Goal: Find specific page/section: Find specific page/section

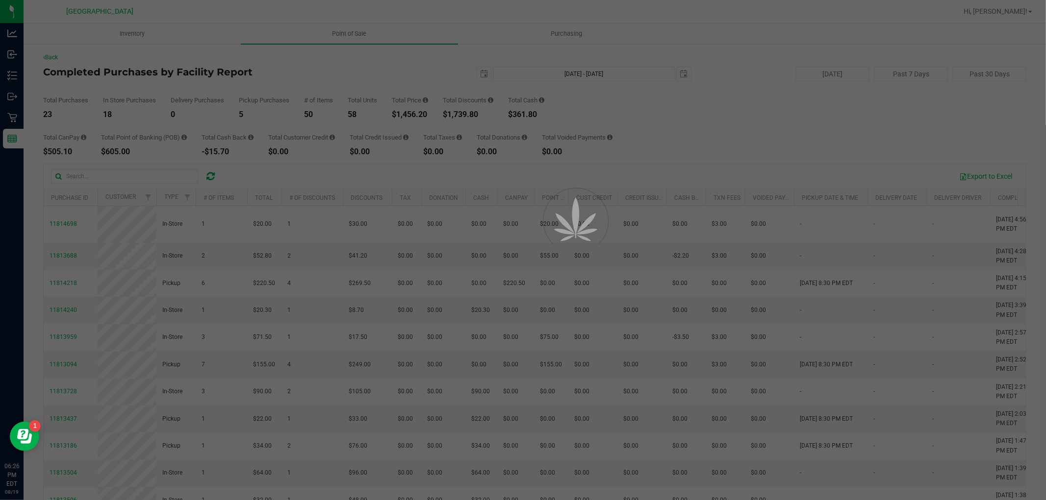
scroll to position [55, 0]
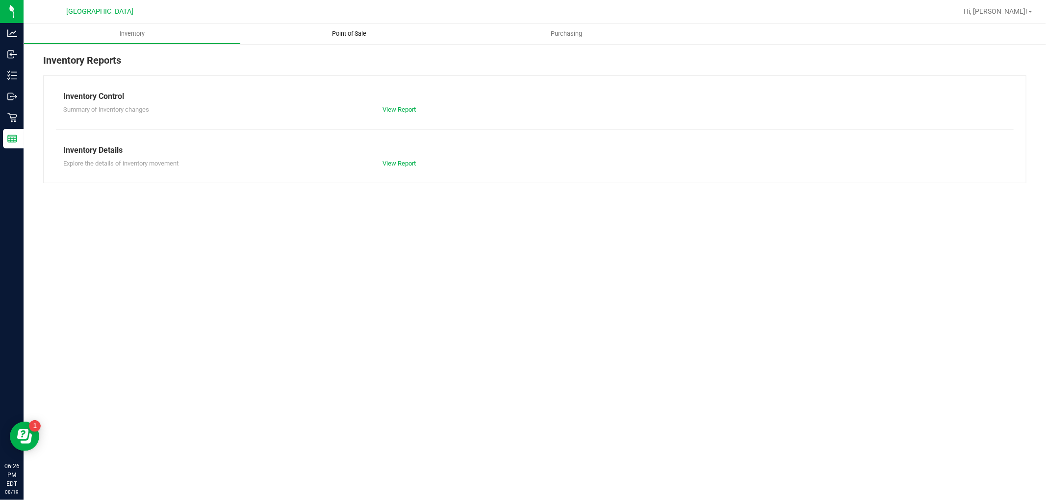
click at [362, 33] on span "Point of Sale" at bounding box center [349, 33] width 61 height 9
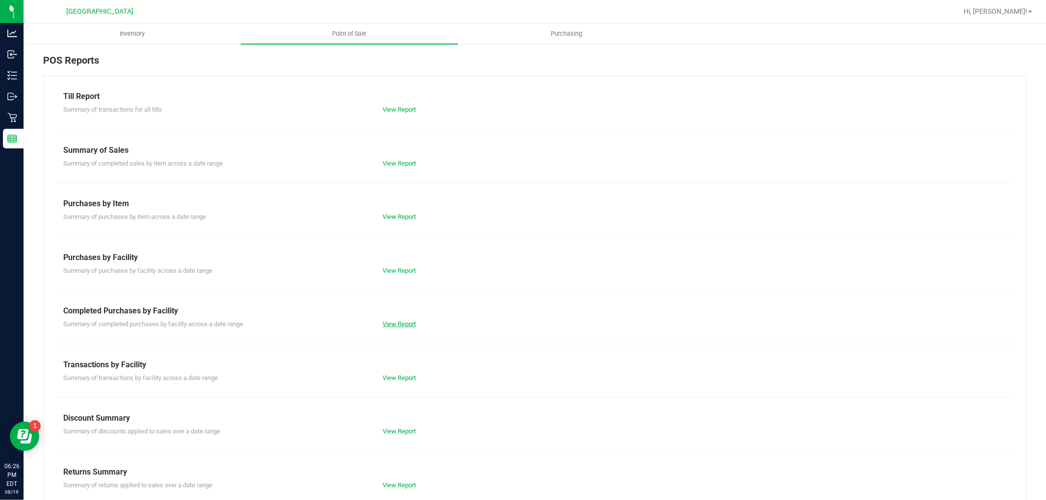
click at [402, 321] on link "View Report" at bounding box center [398, 324] width 33 height 7
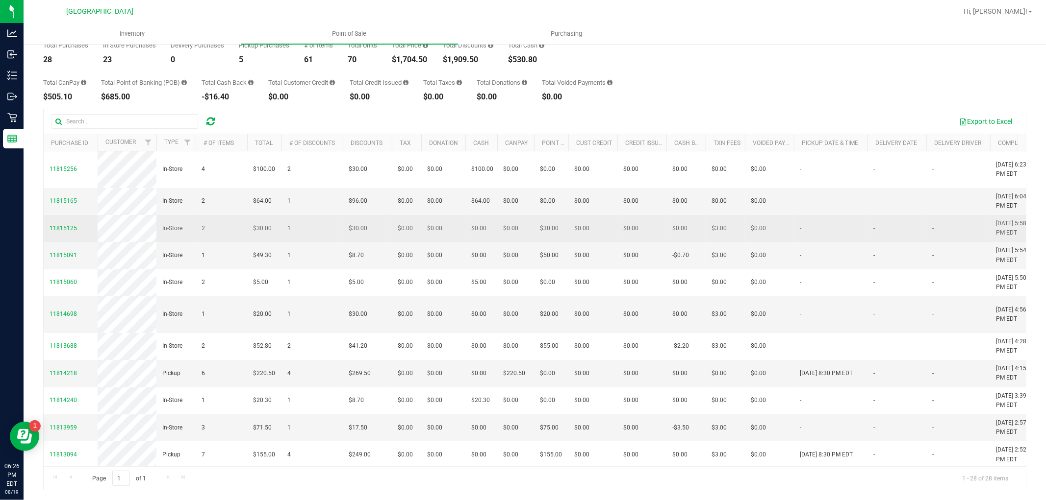
drag, startPoint x: 663, startPoint y: 322, endPoint x: 50, endPoint y: 246, distance: 617.4
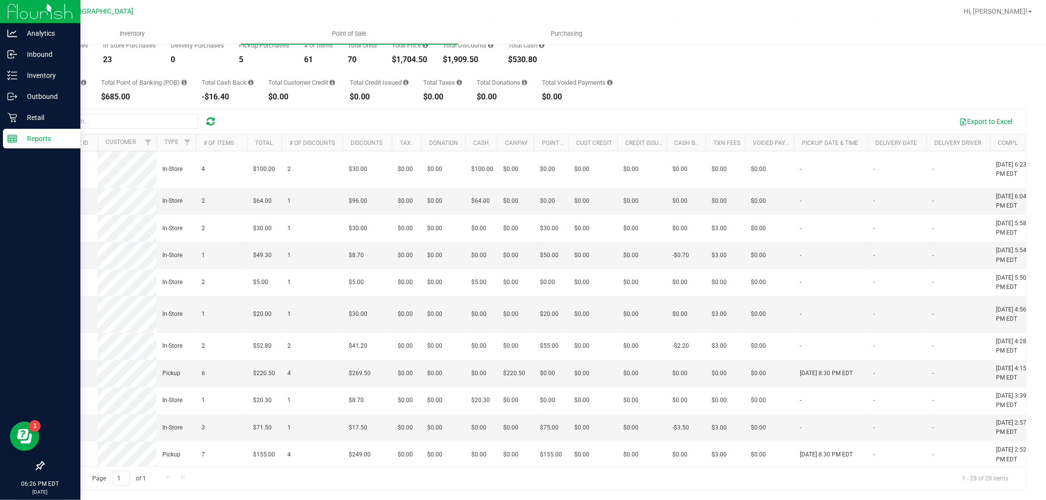
click at [42, 130] on div "Reports" at bounding box center [41, 139] width 77 height 20
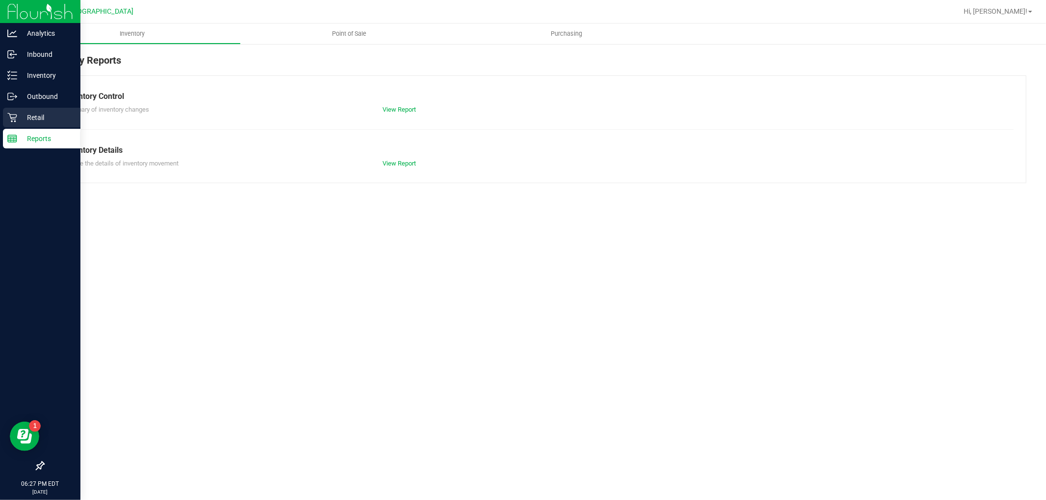
click at [47, 123] on p "Retail" at bounding box center [46, 118] width 59 height 12
